Goal: Find specific page/section: Find specific page/section

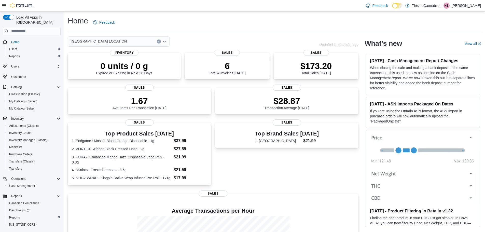
click at [165, 40] on icon "Open list of options" at bounding box center [164, 41] width 4 height 4
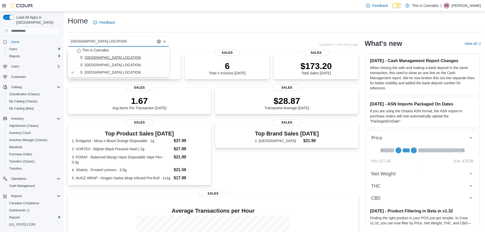
click at [102, 56] on span "ABBOTSFORD LOCATION" at bounding box center [113, 57] width 56 height 5
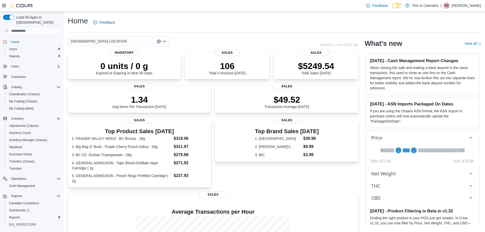
click at [164, 40] on icon "Open list of options" at bounding box center [164, 41] width 4 height 4
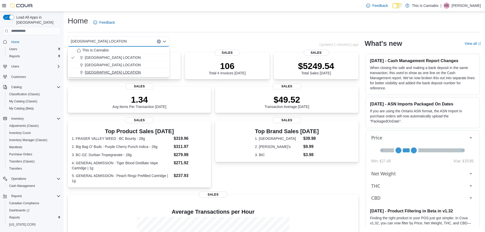
click at [92, 70] on span "WHISTLER LOCATION" at bounding box center [113, 72] width 56 height 5
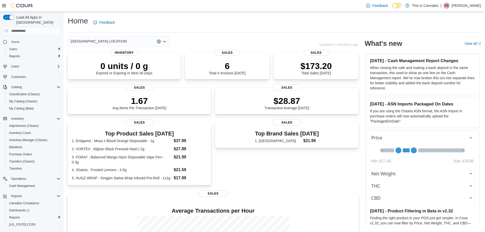
click at [165, 42] on icon "Open list of options" at bounding box center [164, 41] width 3 height 2
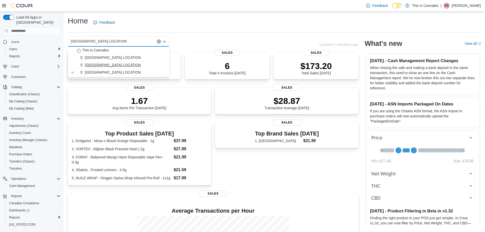
click at [109, 64] on span "CHILLIWACK LOCATION" at bounding box center [113, 64] width 56 height 5
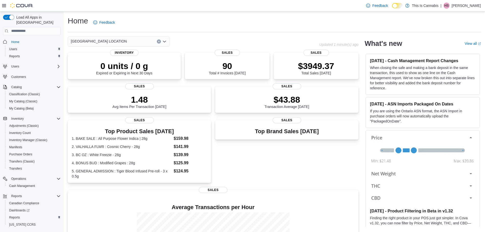
click at [166, 40] on icon "Open list of options" at bounding box center [164, 41] width 4 height 4
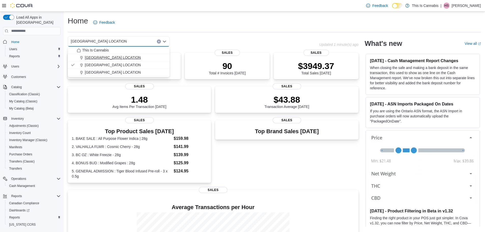
click at [108, 58] on span "ABBOTSFORD LOCATION" at bounding box center [113, 57] width 56 height 5
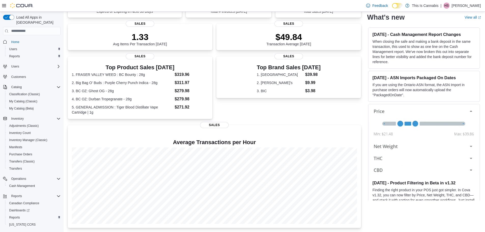
scroll to position [66, 0]
